Goal: Navigation & Orientation: Find specific page/section

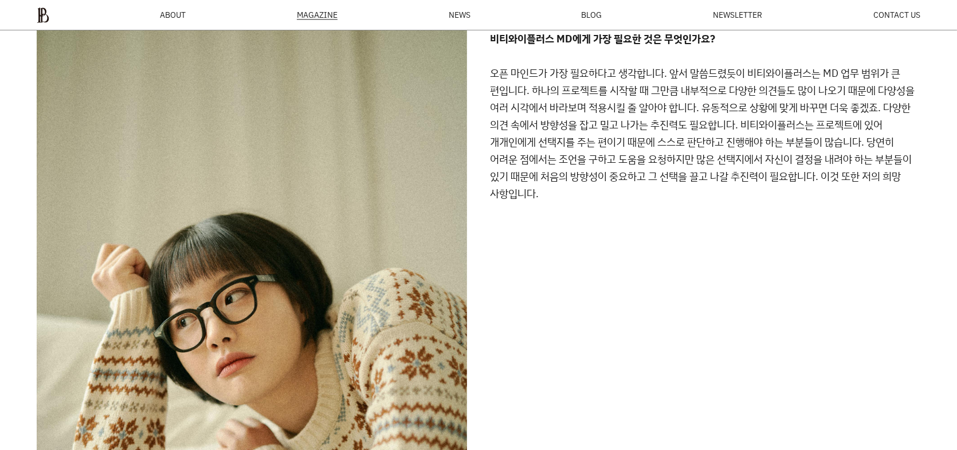
scroll to position [3363, 0]
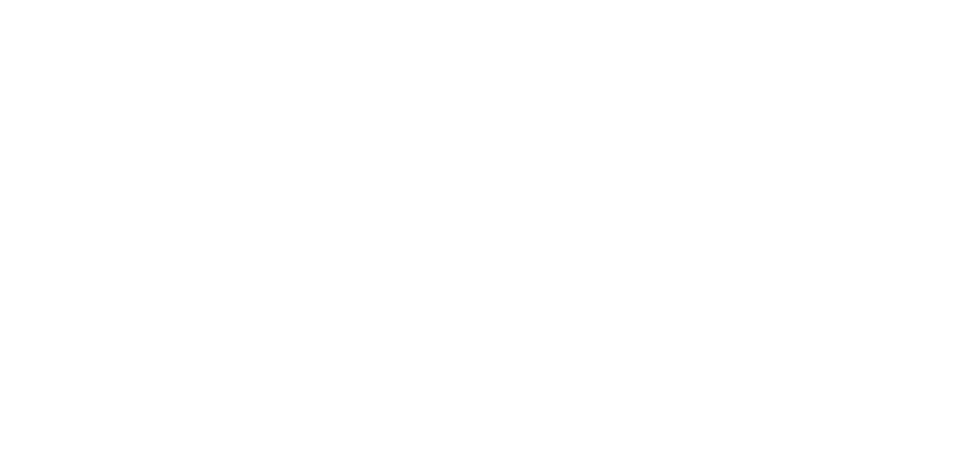
click at [0, 0] on html at bounding box center [0, 0] width 0 height 0
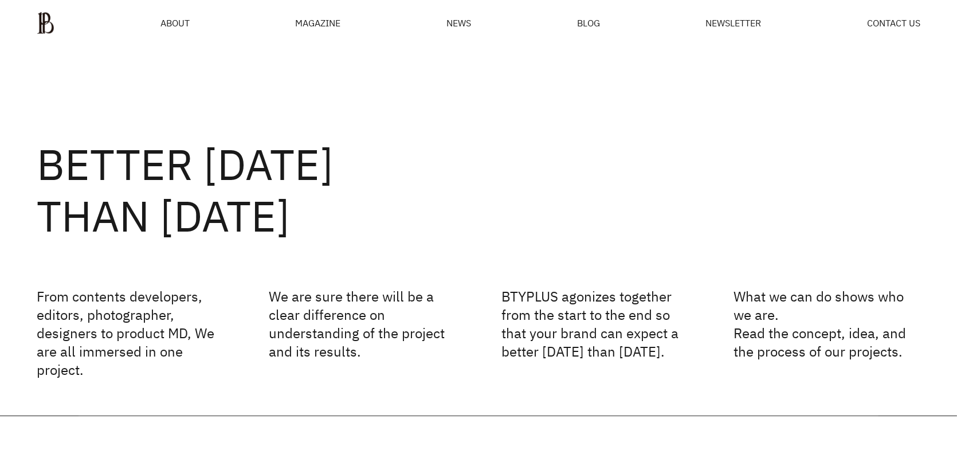
click at [167, 5] on div "ABOUT MAGAZINE SEE ALL OFF THE REC INSIDE BTYPLUS CURATION NEWS BLOG NEWSLETTER…" at bounding box center [478, 23] width 957 height 46
click at [167, 11] on ul "ABOUT MAGAZINE SEE ALL OFF THE REC INSIDE BTYPLUS CURATION NEWS BLOG NEWSLETTER…" at bounding box center [478, 22] width 883 height 23
click at [168, 32] on ul "ABOUT MAGAZINE SEE ALL OFF THE REC INSIDE BTYPLUS CURATION NEWS BLOG NEWSLETTER…" at bounding box center [478, 22] width 883 height 23
click at [170, 20] on span "ABOUT" at bounding box center [174, 22] width 29 height 9
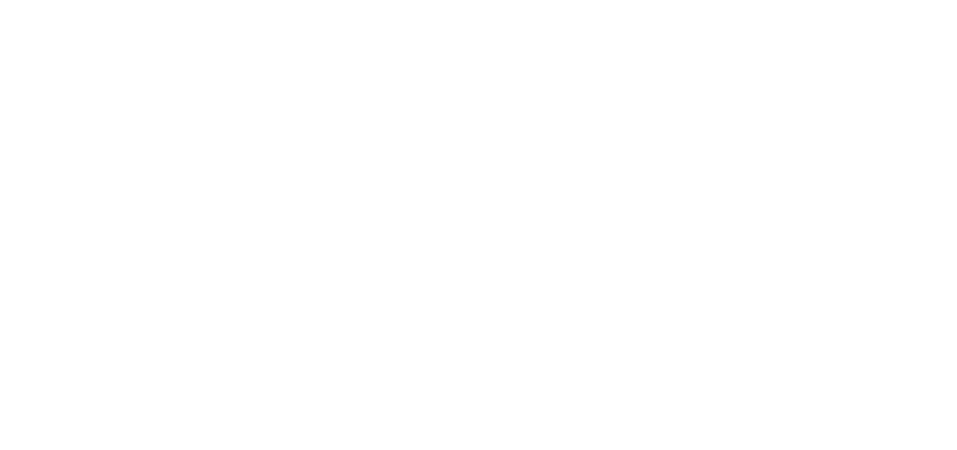
click at [0, 0] on html at bounding box center [0, 0] width 0 height 0
